Goal: Information Seeking & Learning: Learn about a topic

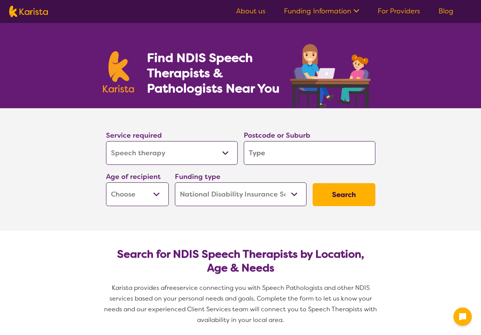
select select "Speech therapy"
select select "NDIS"
select select "Speech therapy"
select select "NDIS"
click at [270, 148] on input "search" at bounding box center [310, 153] width 132 height 24
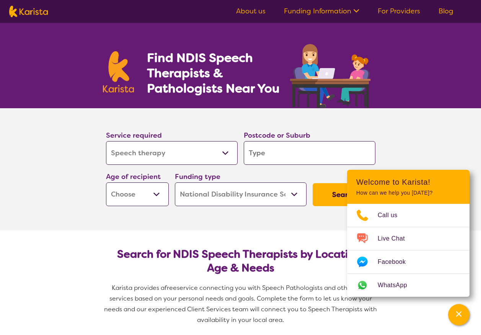
type input "n"
type input "ne"
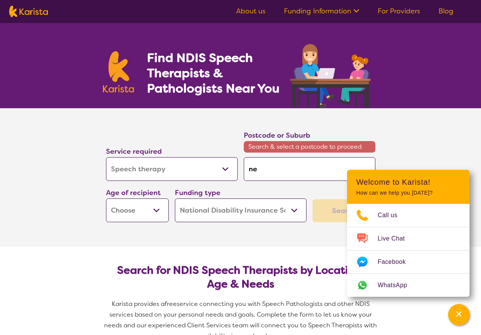
type input "new"
type input "newc"
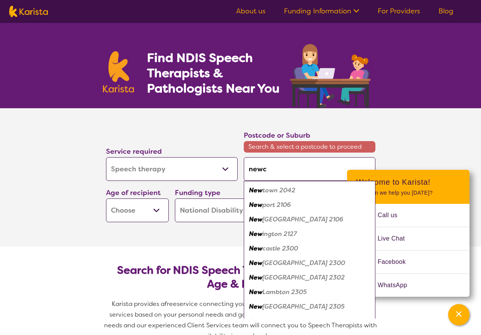
type input "newca"
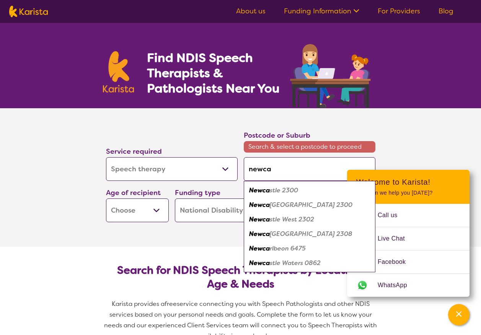
type input "newcas"
type input "newcast"
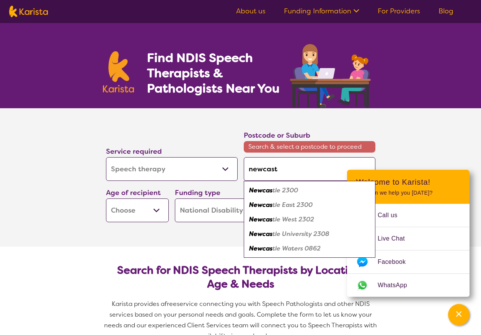
type input "newcaste"
click at [298, 189] on div "Newcastle 2300" at bounding box center [309, 190] width 124 height 15
type input "2300"
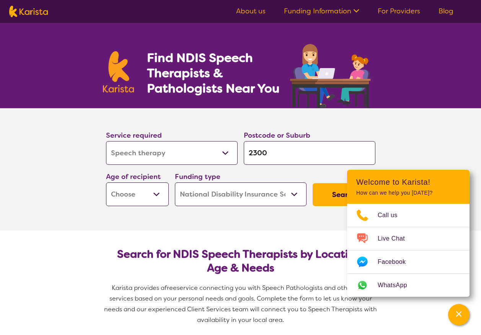
click at [346, 202] on button "Search" at bounding box center [343, 194] width 63 height 23
click at [125, 198] on select "Early Childhood - 0 to 9 Child - 10 to 11 Adolescent - 12 to 17 Adult - 18 to 6…" at bounding box center [137, 194] width 63 height 24
select select "EC"
click at [106, 182] on select "Early Childhood - 0 to 9 Child - 10 to 11 Adolescent - 12 to 17 Adult - 18 to 6…" at bounding box center [137, 194] width 63 height 24
select select "EC"
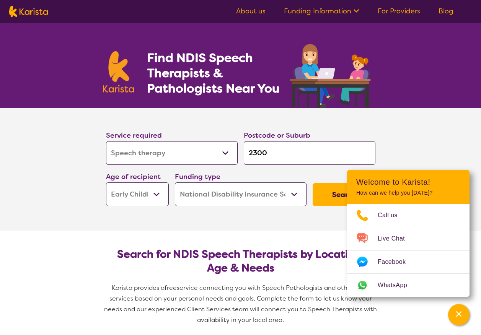
click at [319, 197] on button "Search" at bounding box center [343, 194] width 63 height 23
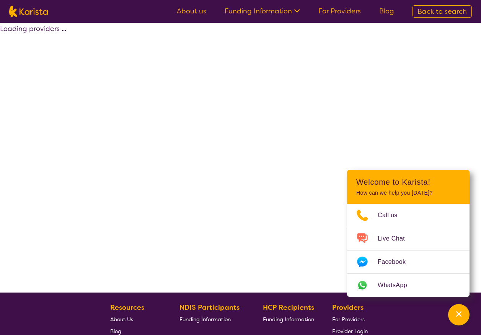
select select "by_score"
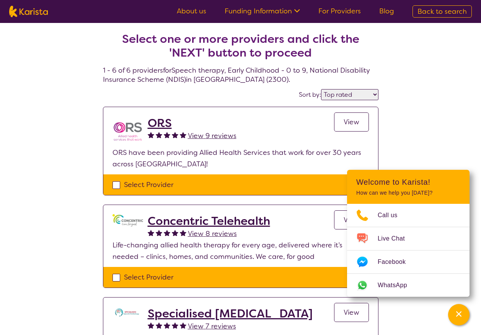
select select "Speech therapy"
select select "EC"
select select "NDIS"
select select "Speech therapy"
select select "EC"
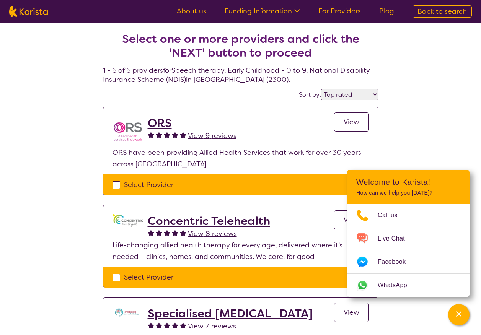
select select "NDIS"
